Goal: Task Accomplishment & Management: Complete application form

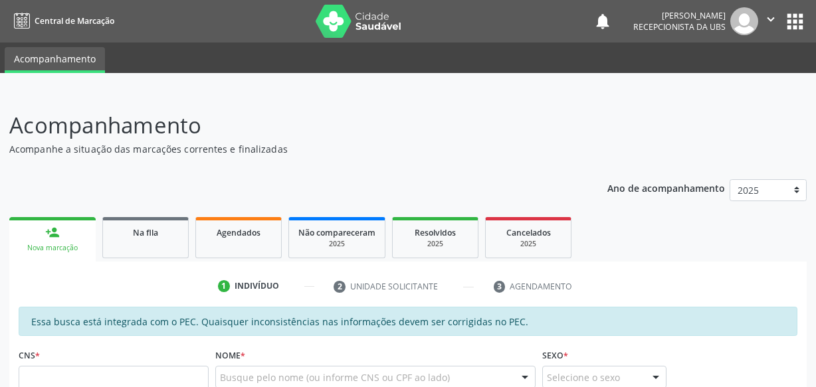
scroll to position [181, 0]
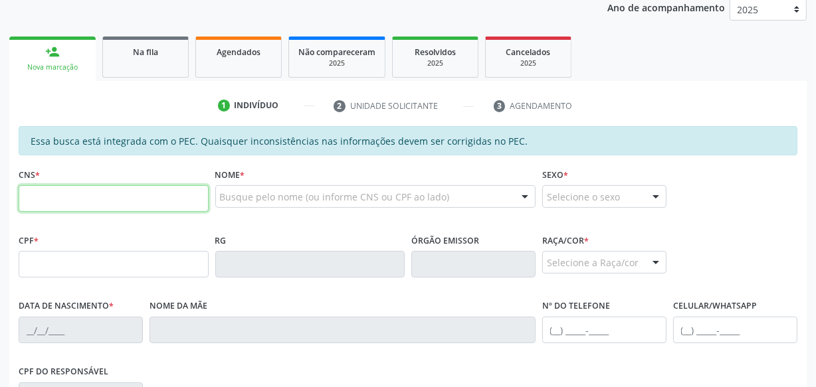
paste input "704 6091 1459 3124"
type input "704 6091 1459 3124"
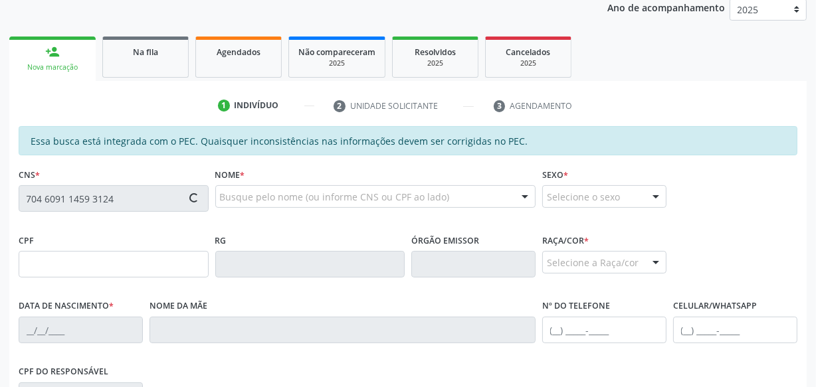
type input "143.415.004-65"
type input "[DATE]"
type input "[PERSON_NAME]"
type input "[PHONE_NUMBER]"
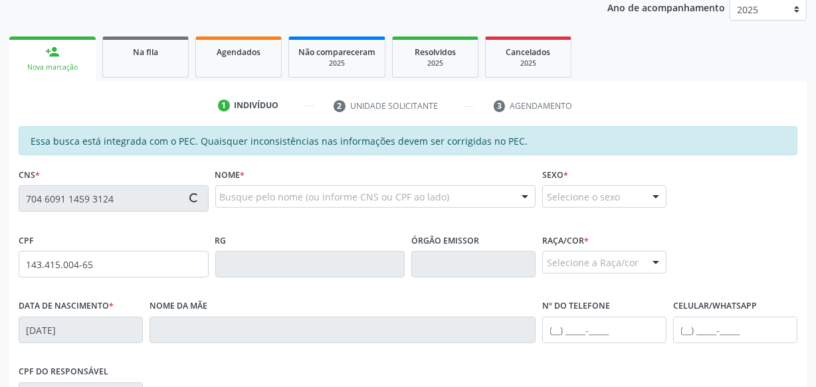
type input "S/N"
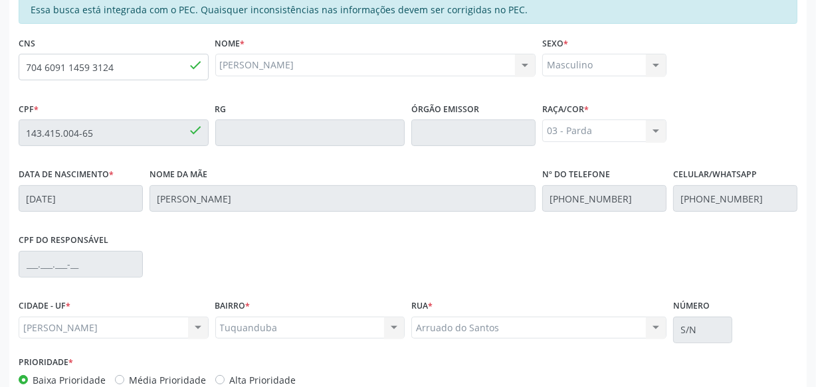
scroll to position [389, 0]
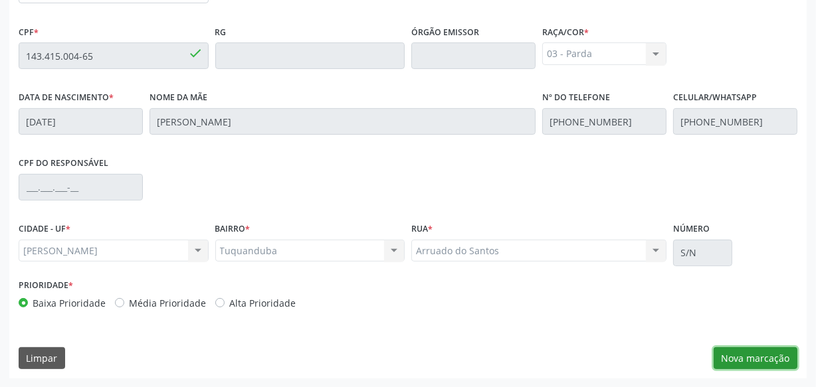
click at [744, 361] on button "Nova marcação" at bounding box center [756, 359] width 84 height 23
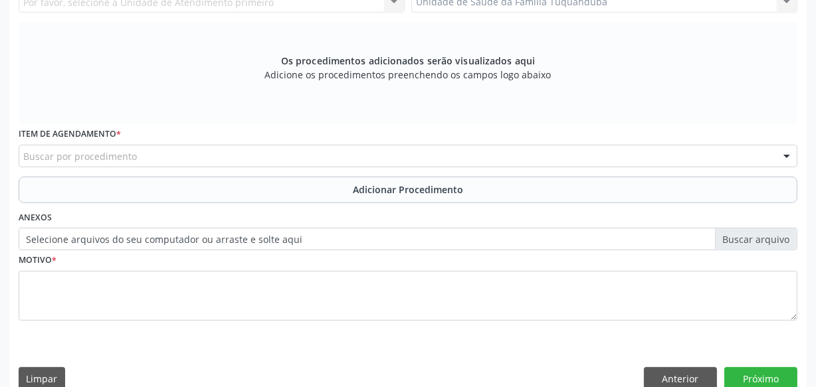
click at [298, 150] on div "Buscar por procedimento" at bounding box center [408, 156] width 779 height 23
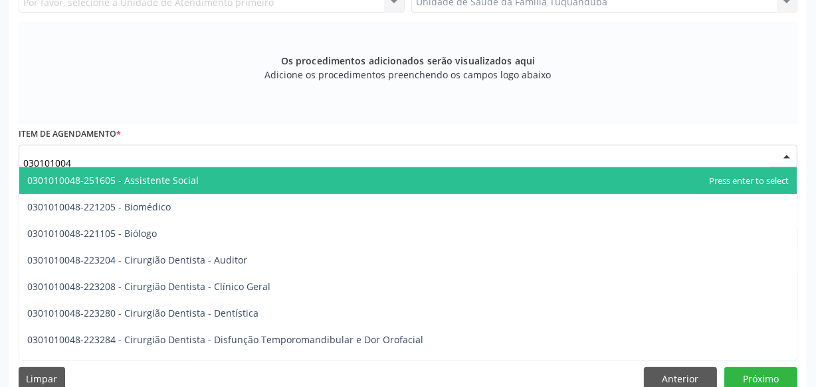
type input "0301010048"
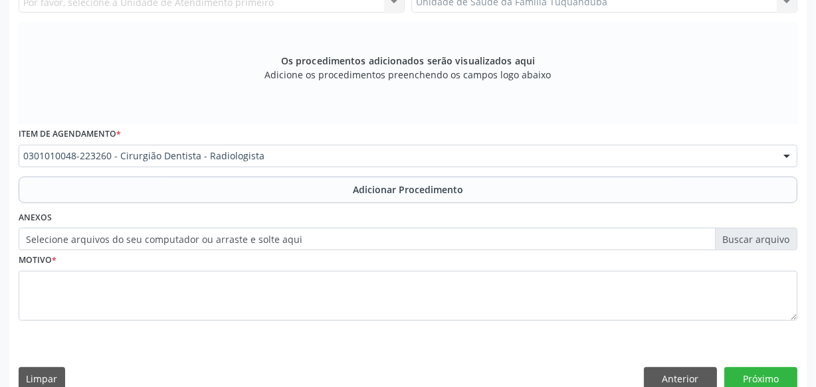
scroll to position [0, 0]
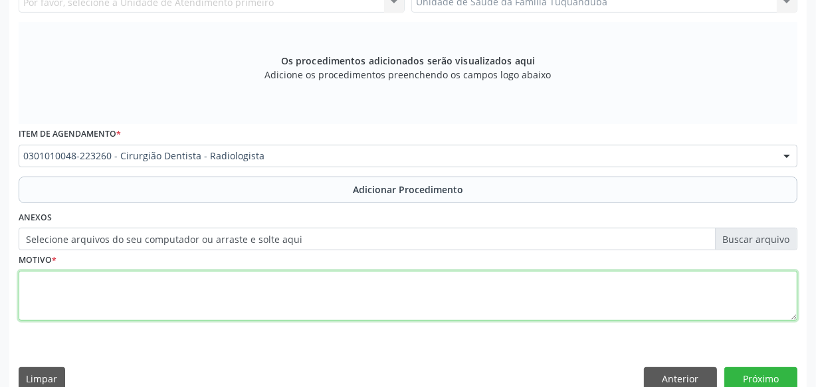
click at [300, 308] on textarea at bounding box center [408, 296] width 779 height 51
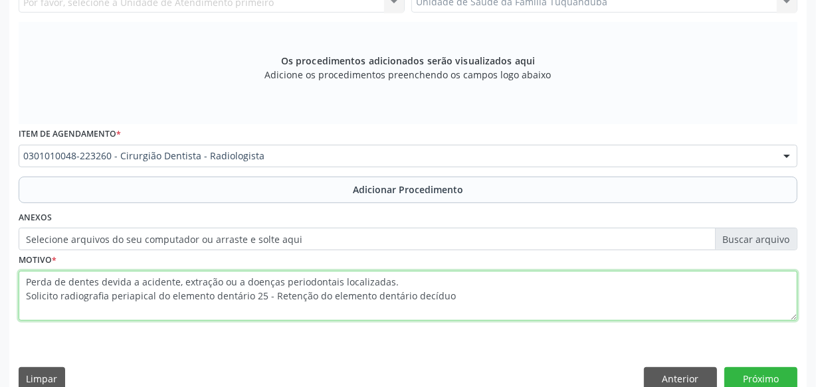
drag, startPoint x: 459, startPoint y: 295, endPoint x: 0, endPoint y: 274, distance: 459.6
click at [0, 274] on div "Acompanhamento Acompanhe a situação das marcações correntes e finalizadas Relat…" at bounding box center [408, 55] width 816 height 706
click at [502, 294] on textarea "Perda de dentes devida a acidente, extração ou a doenças periodontais localizad…" at bounding box center [408, 296] width 779 height 51
type textarea "Perda de dentes devida a acidente, extração ou a doenças periodontais localizad…"
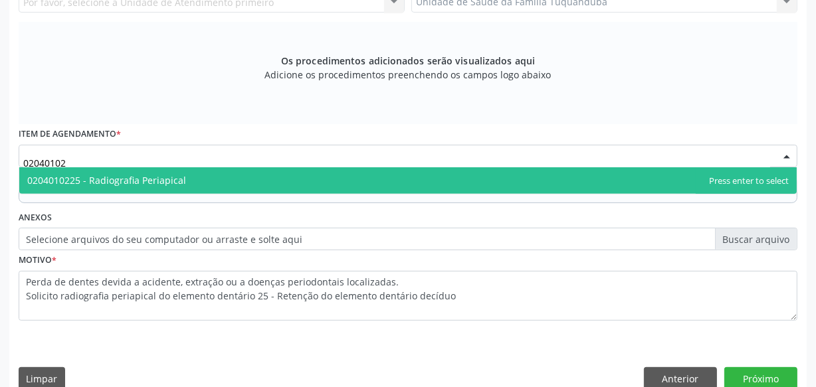
type input "020401022"
click at [259, 176] on span "0204010225 - Radiografia Periapical" at bounding box center [407, 180] width 777 height 27
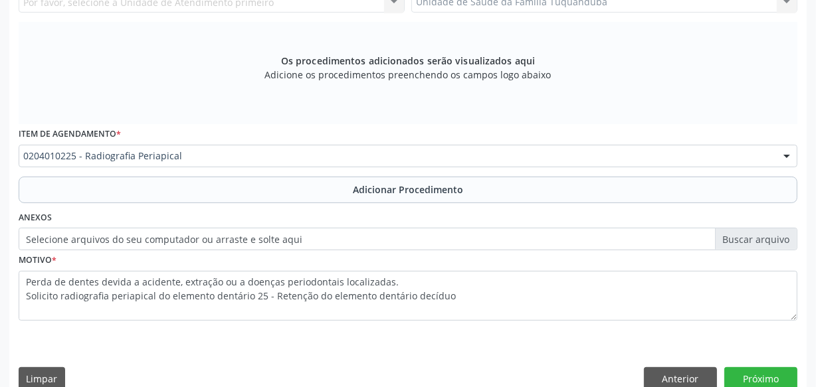
click at [259, 177] on button "Adicionar Procedimento" at bounding box center [408, 190] width 779 height 27
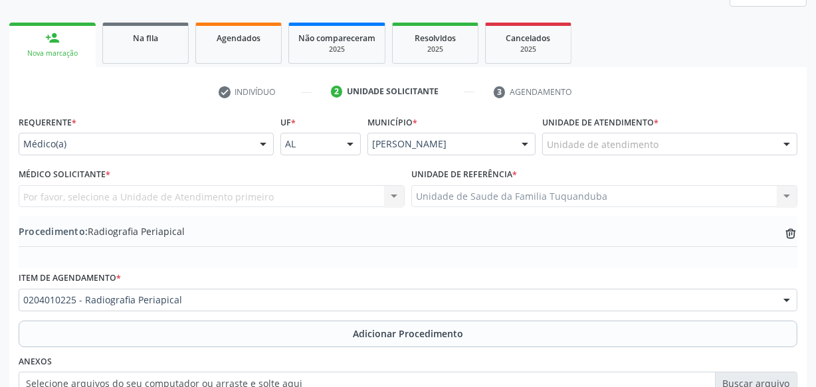
scroll to position [178, 0]
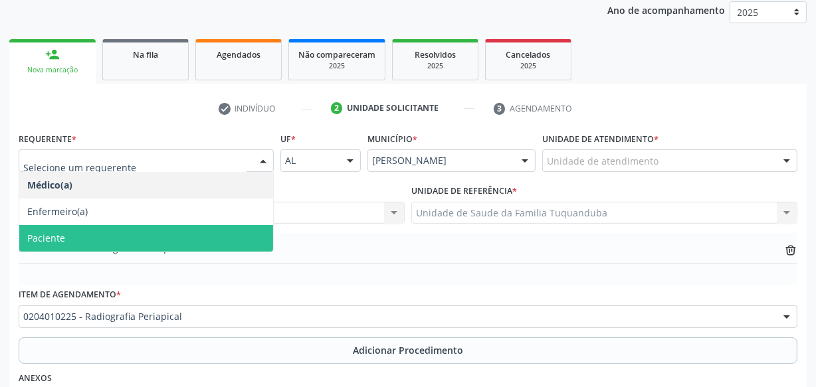
click at [134, 234] on span "Paciente" at bounding box center [146, 238] width 254 height 27
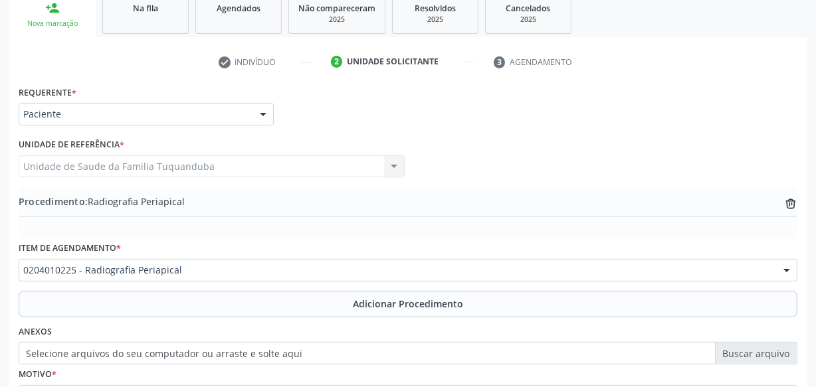
scroll to position [359, 0]
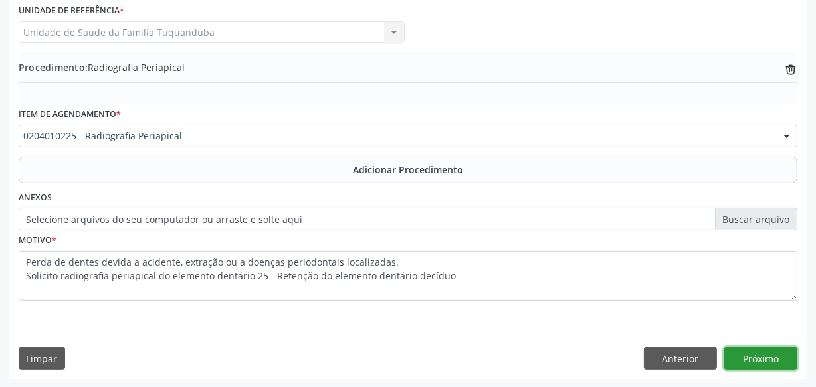
click at [772, 356] on button "Próximo" at bounding box center [760, 359] width 73 height 23
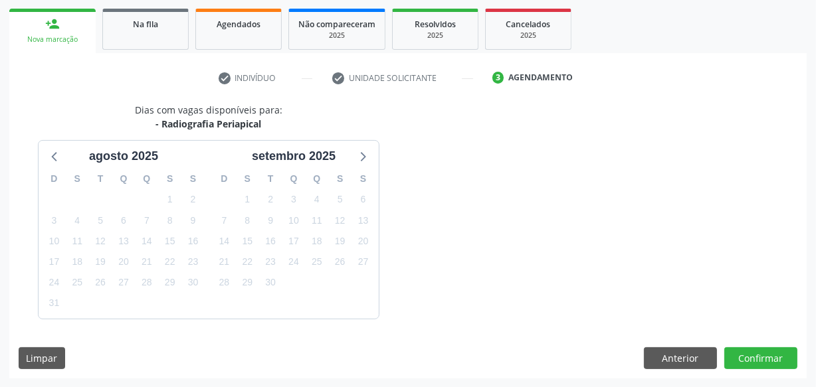
scroll to position [247, 0]
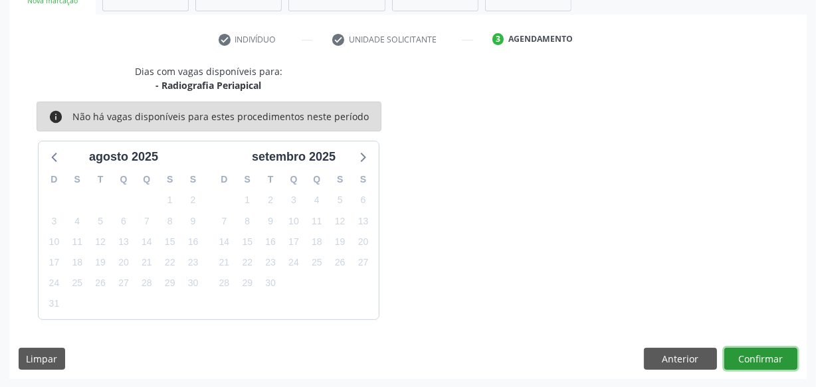
click at [772, 356] on button "Confirmar" at bounding box center [760, 359] width 73 height 23
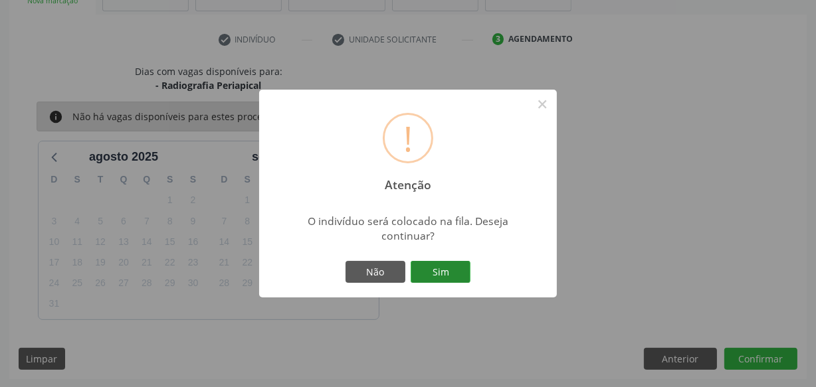
click at [443, 274] on button "Sim" at bounding box center [441, 272] width 60 height 23
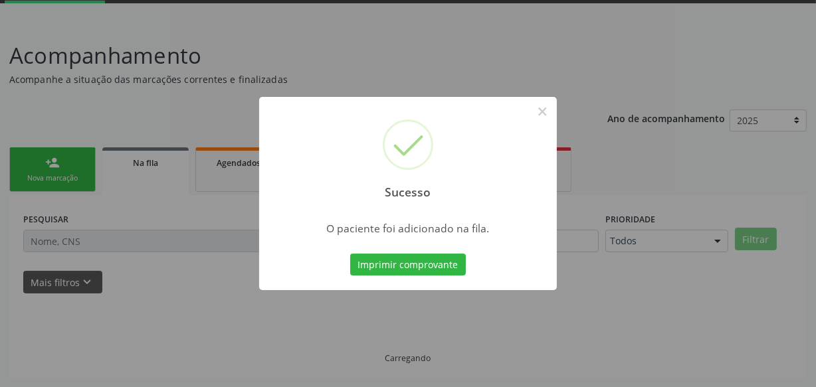
scroll to position [69, 0]
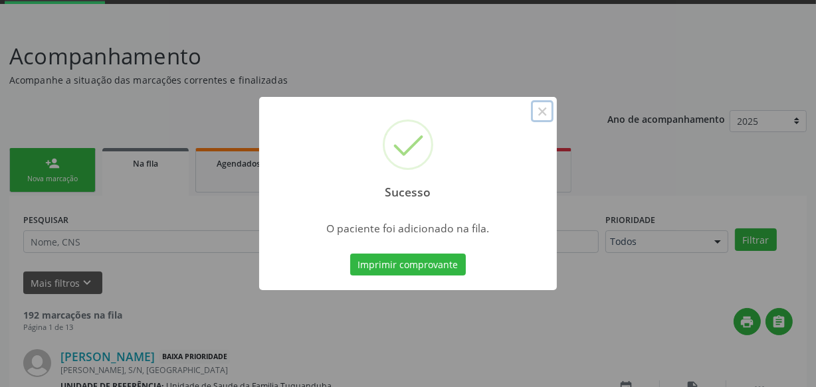
click at [550, 116] on button "×" at bounding box center [542, 111] width 23 height 23
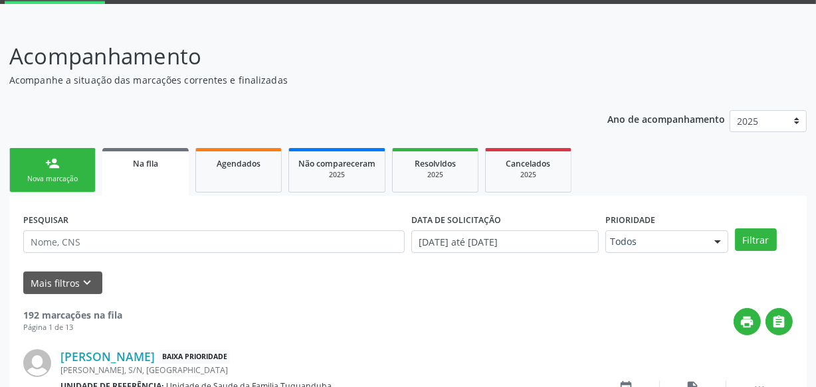
scroll to position [130, 0]
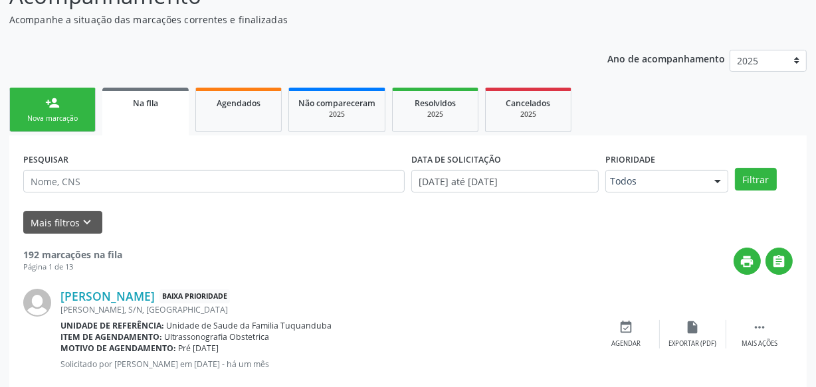
click at [68, 111] on link "person_add Nova marcação" at bounding box center [52, 110] width 86 height 45
